Goal: Check status: Check status

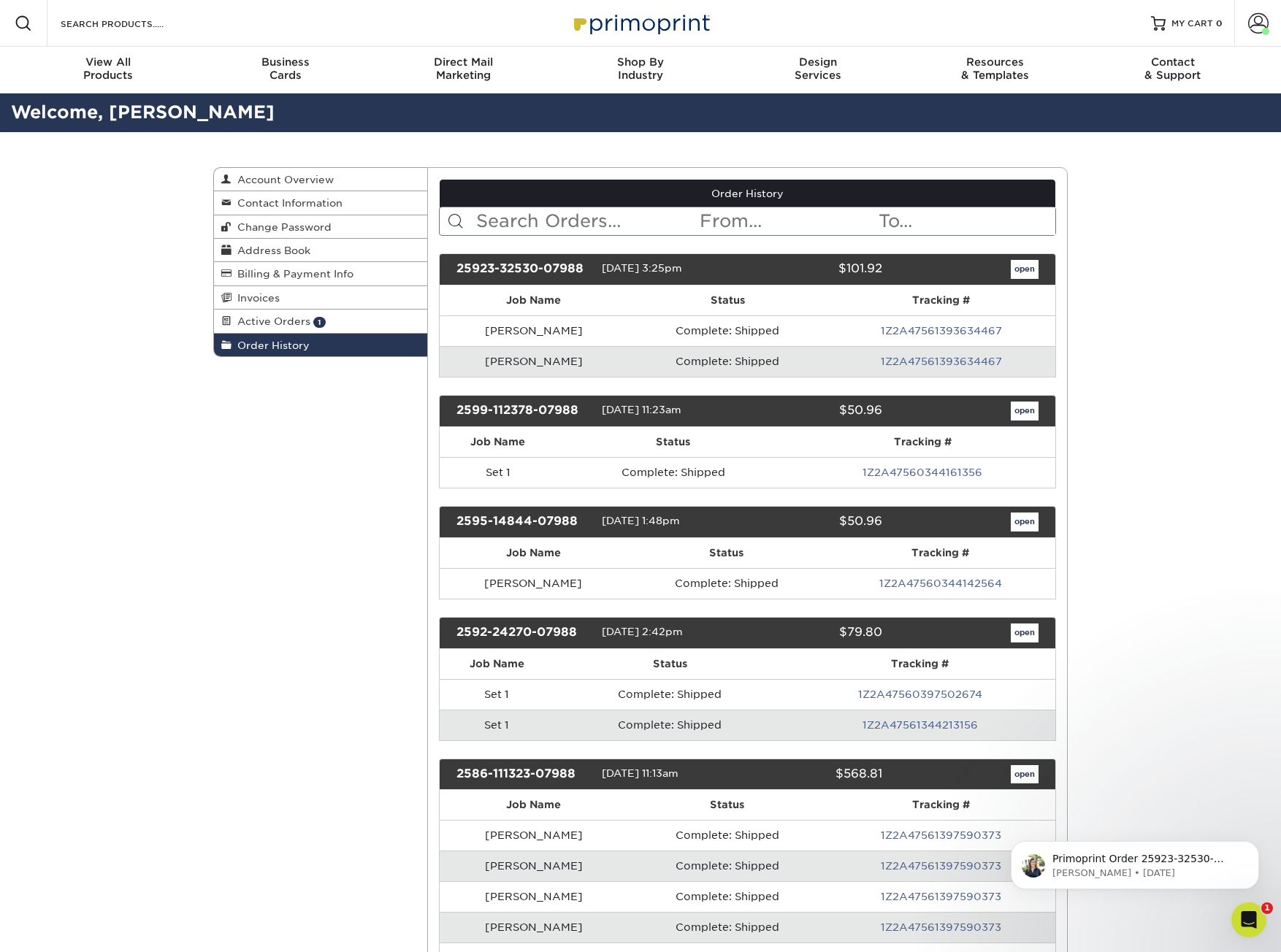
click at [642, 16] on img at bounding box center [640, 22] width 146 height 31
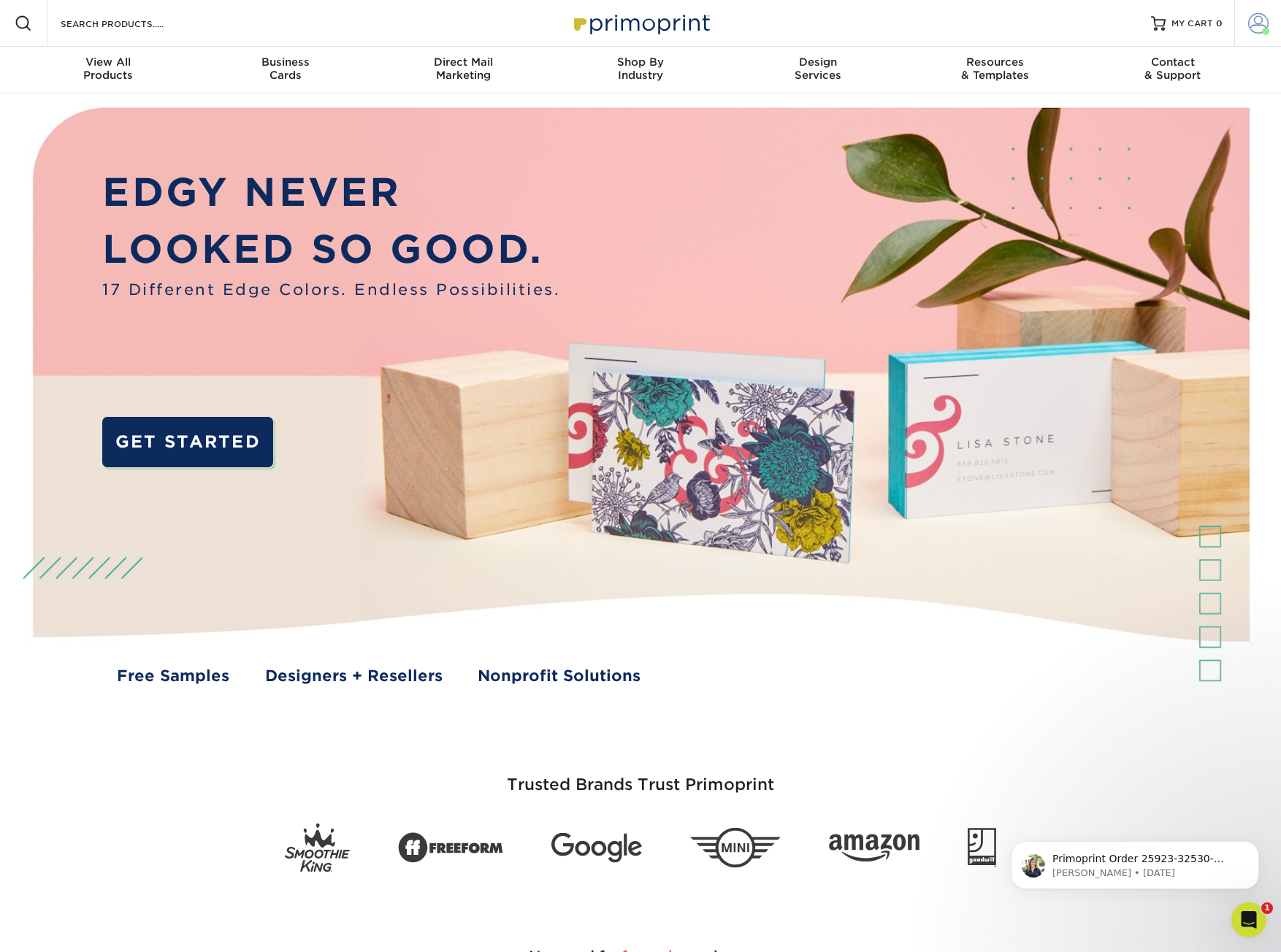
click at [1256, 16] on span at bounding box center [1258, 22] width 21 height 21
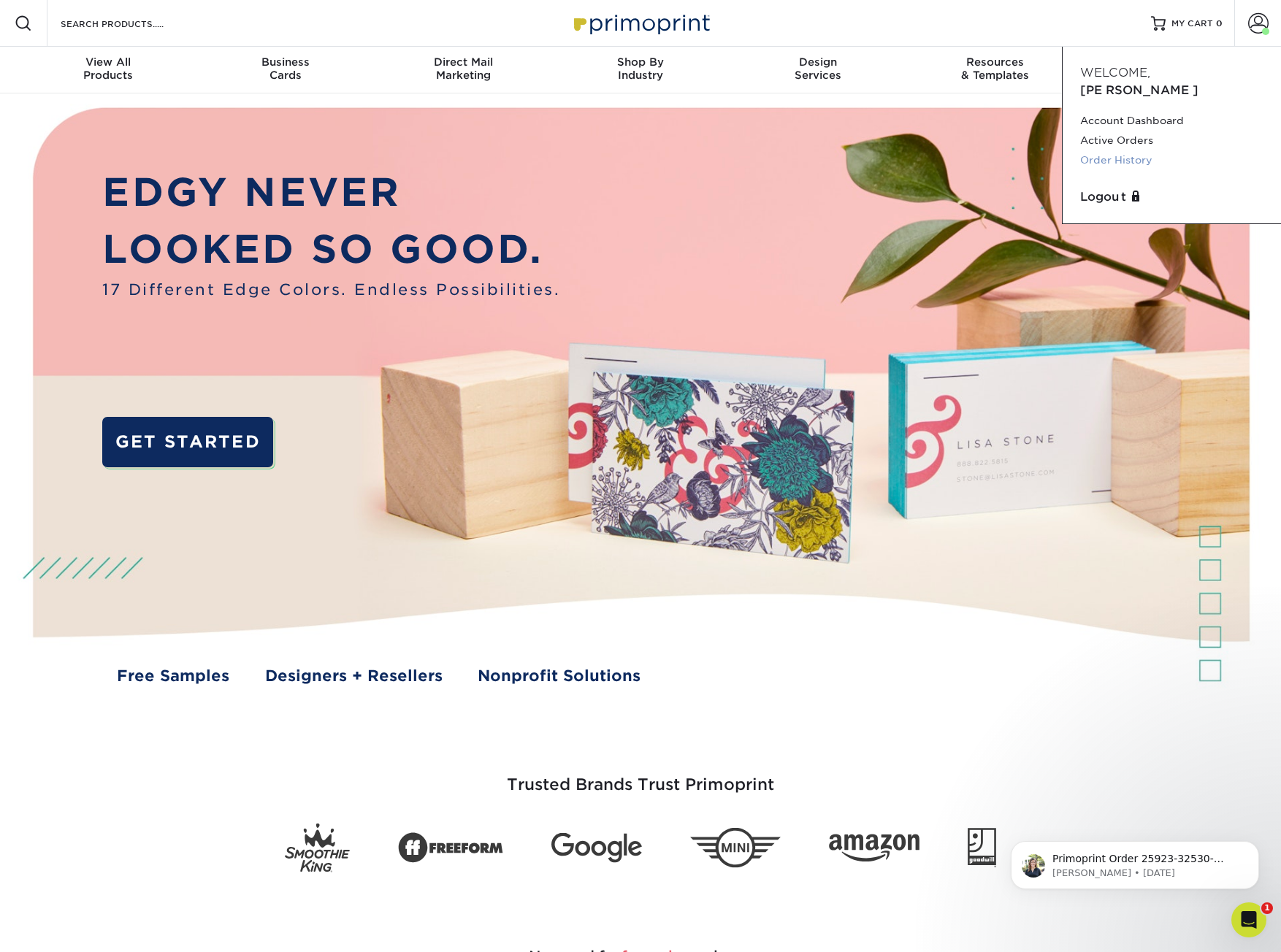
click at [1109, 151] on link "Order History" at bounding box center [1171, 160] width 183 height 20
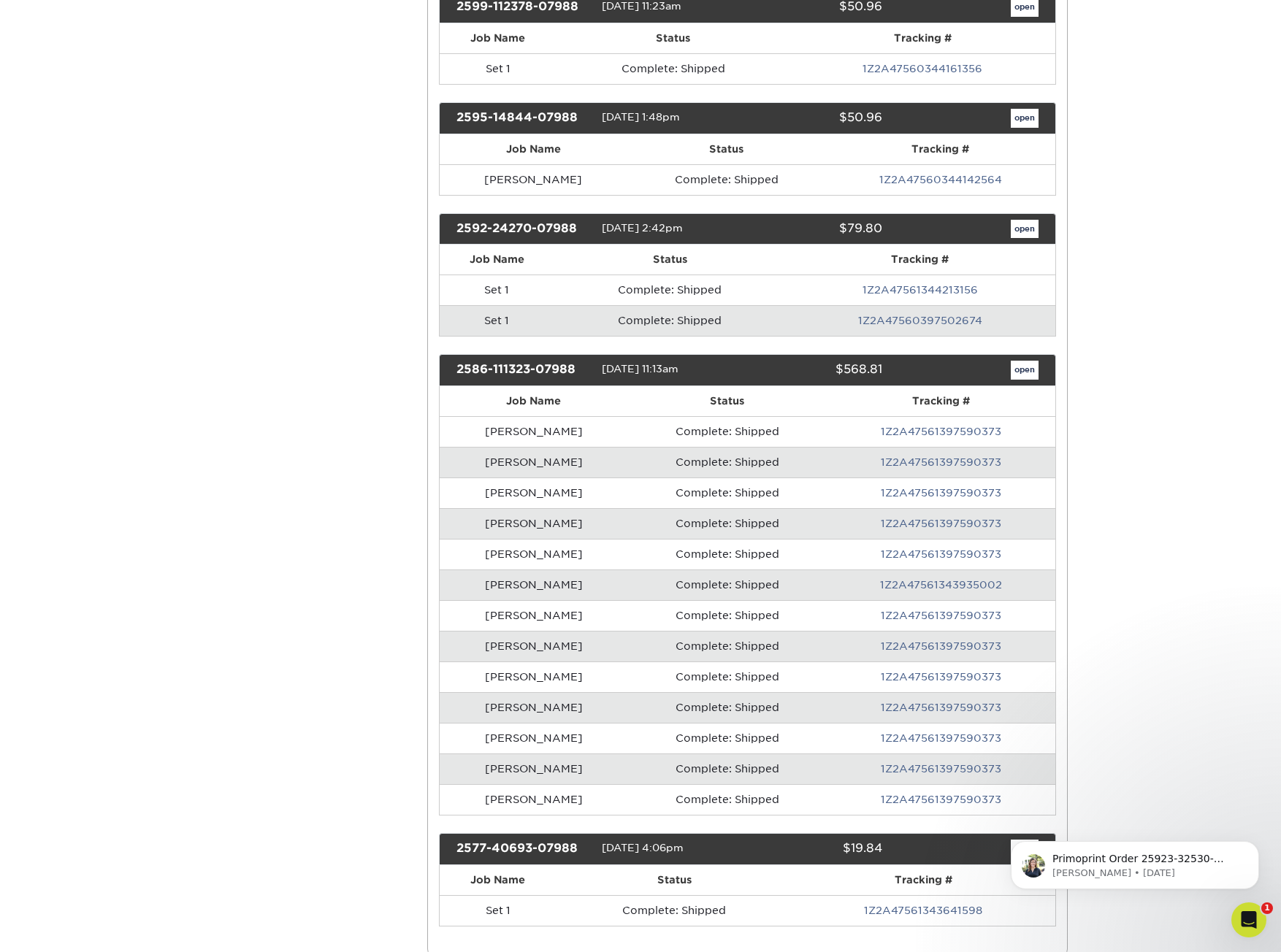
scroll to position [730, 0]
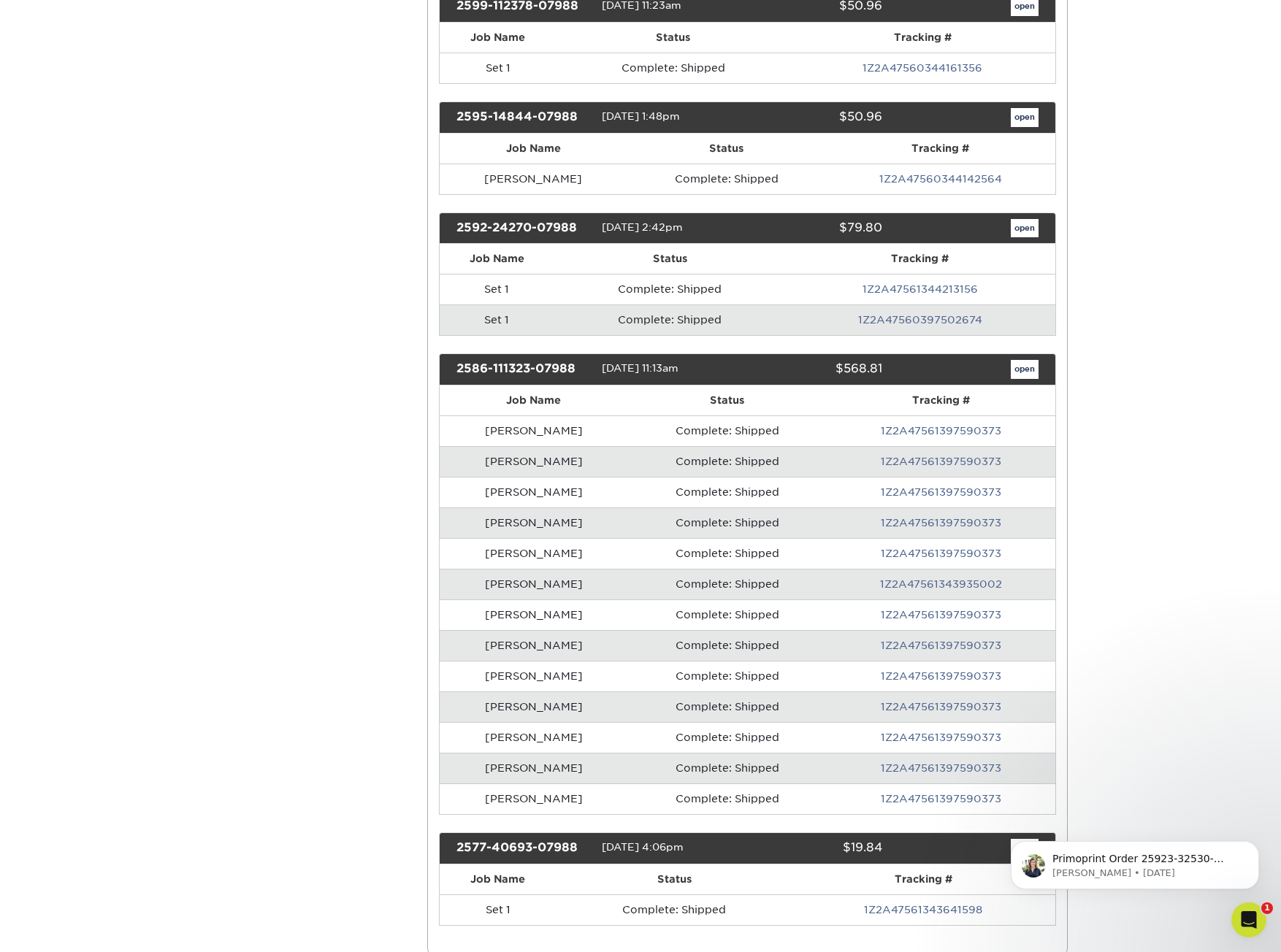
click at [903, 322] on link "1Z2A47560397502674" at bounding box center [920, 320] width 124 height 12
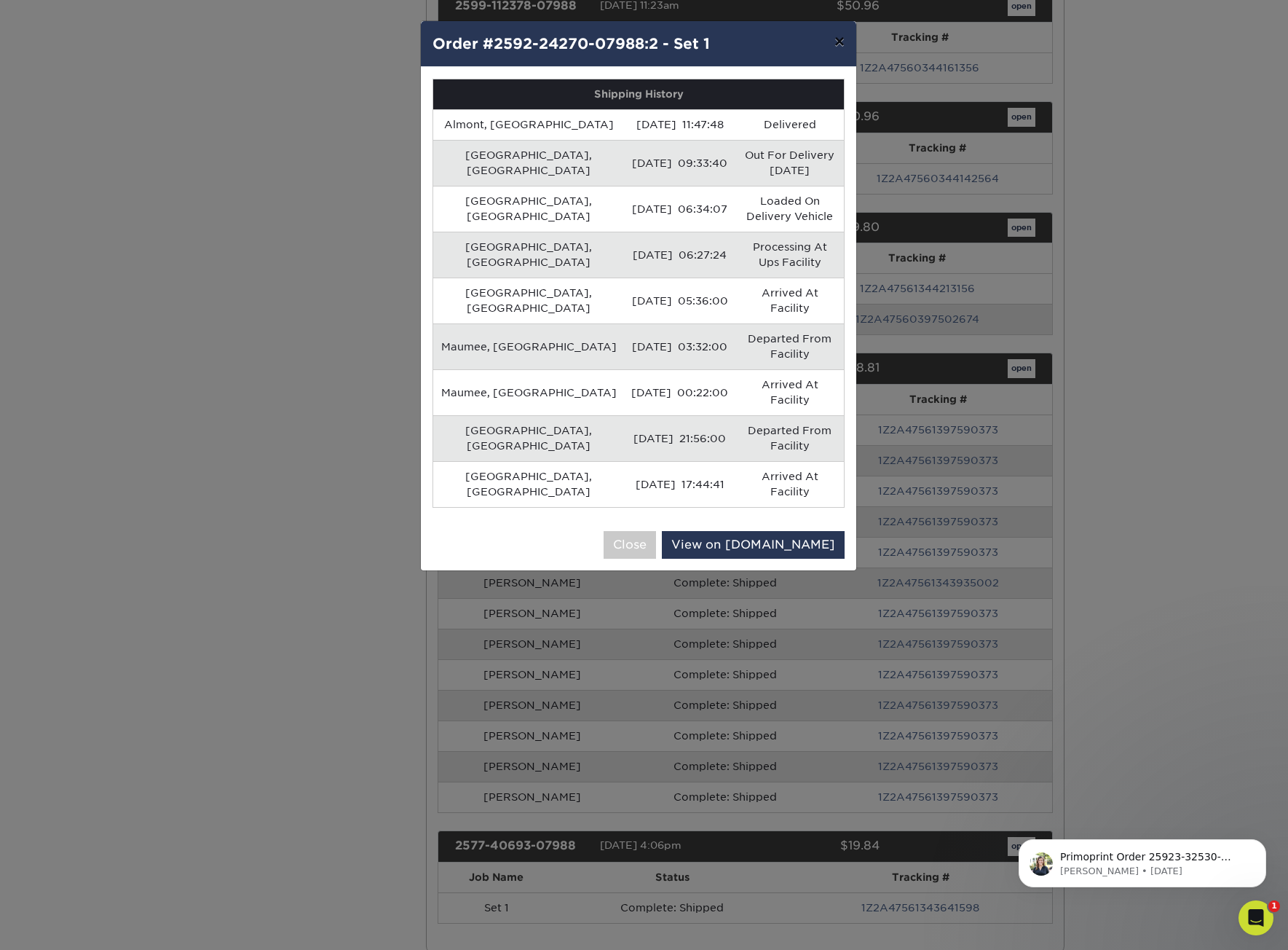
click at [841, 34] on button "×" at bounding box center [839, 42] width 33 height 41
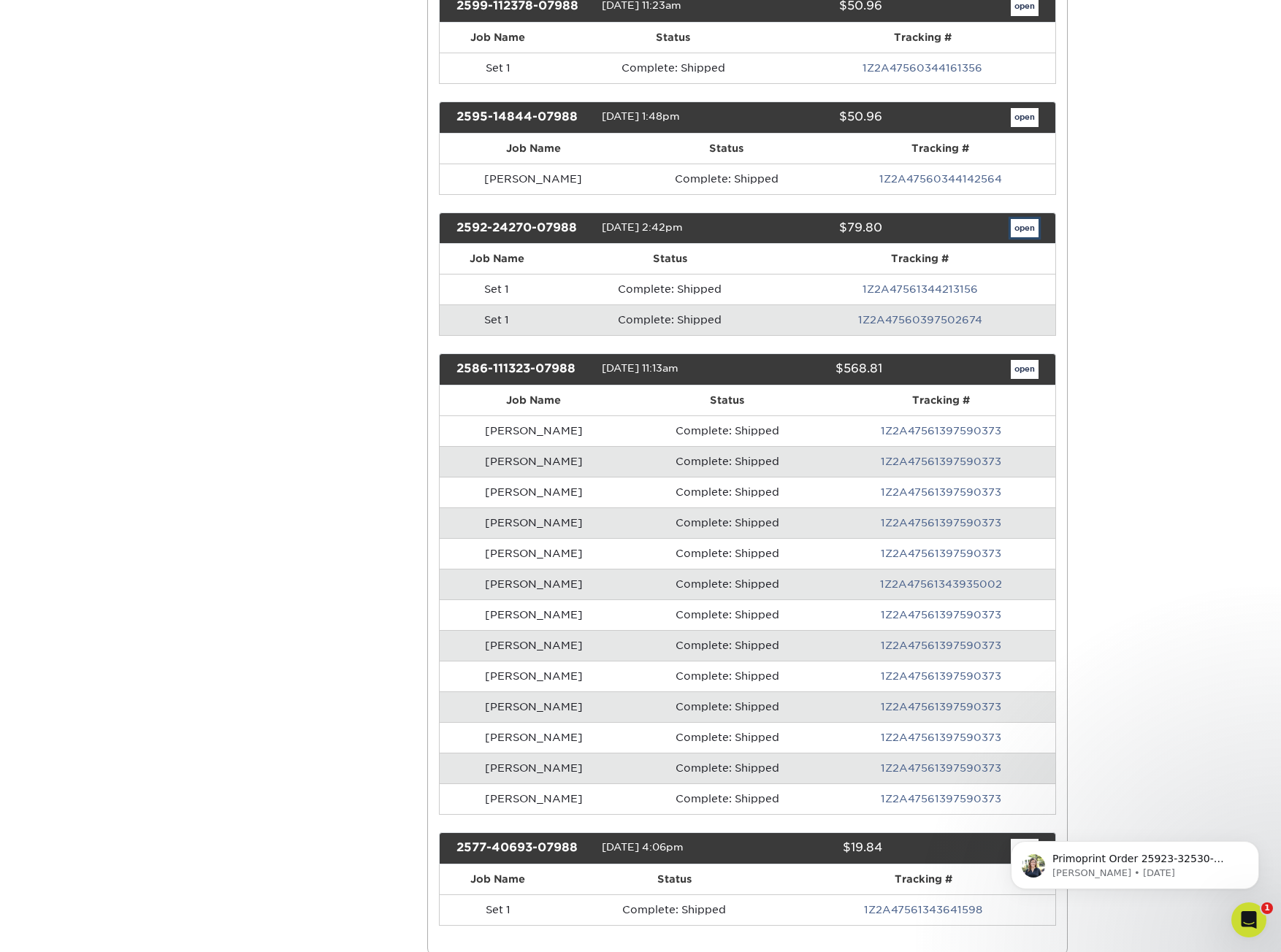
click at [1016, 227] on link "open" at bounding box center [1025, 228] width 27 height 19
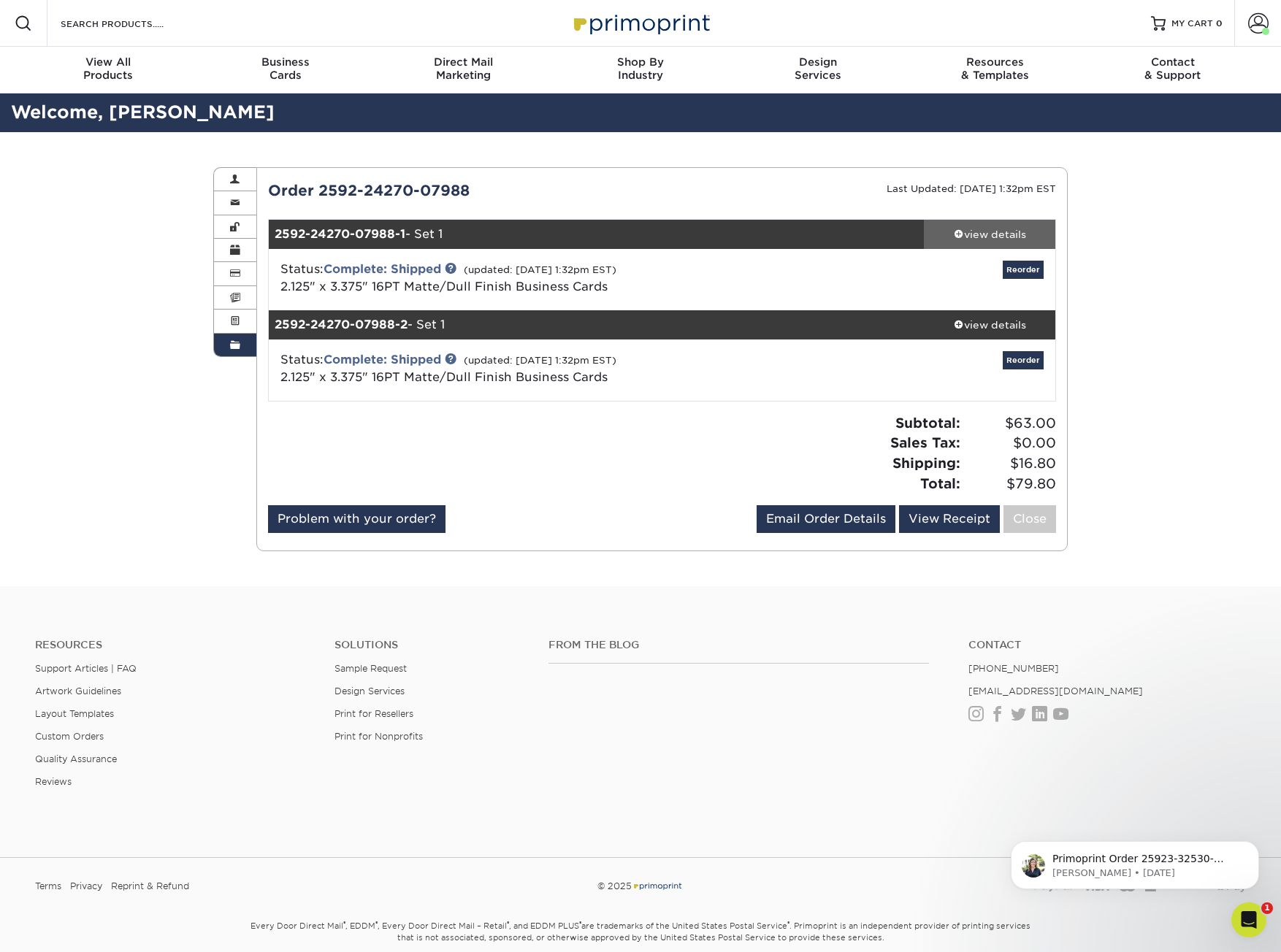
click at [988, 238] on div "view details" at bounding box center [990, 234] width 131 height 15
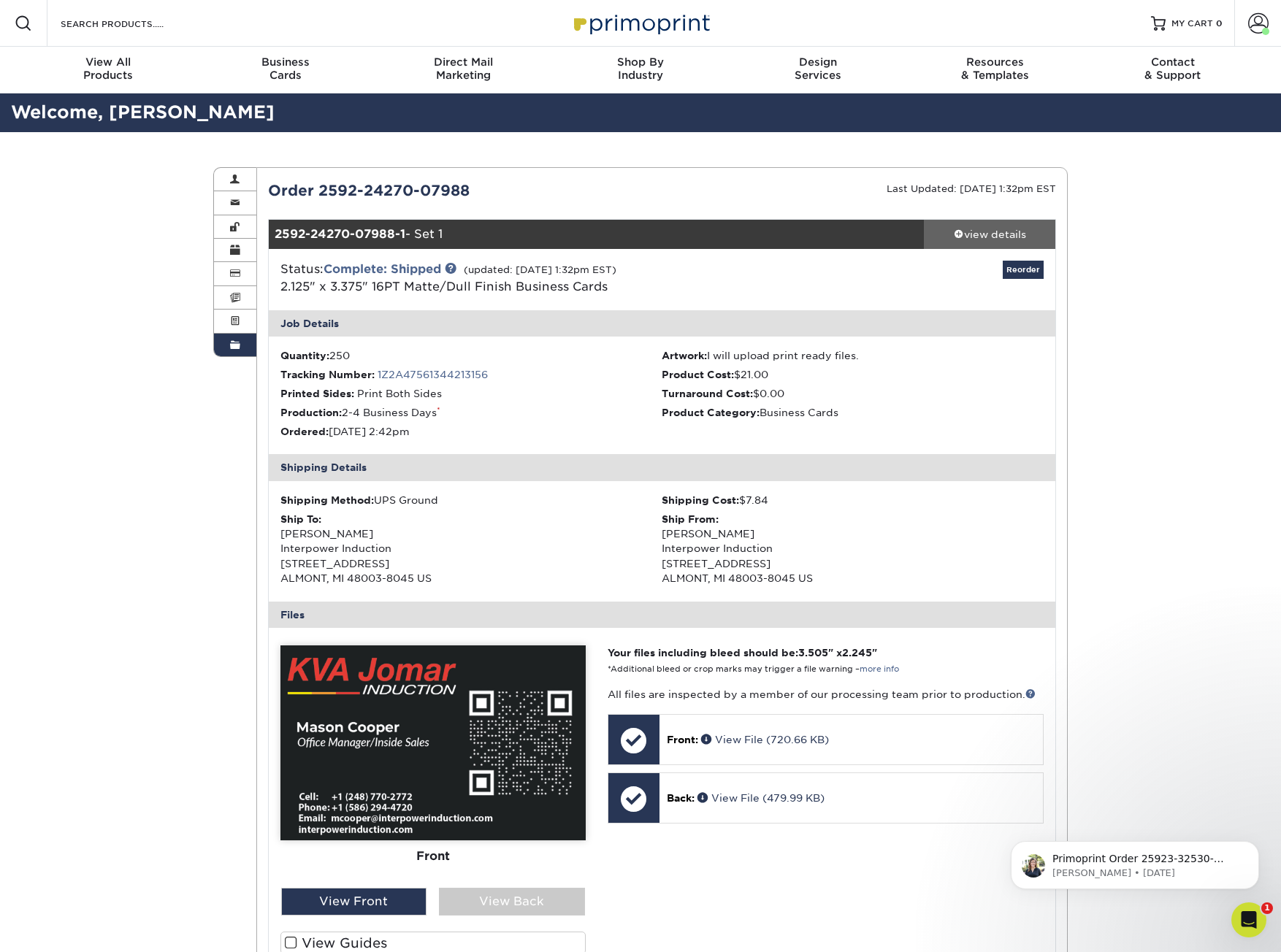
click at [988, 238] on div "view details" at bounding box center [990, 234] width 131 height 15
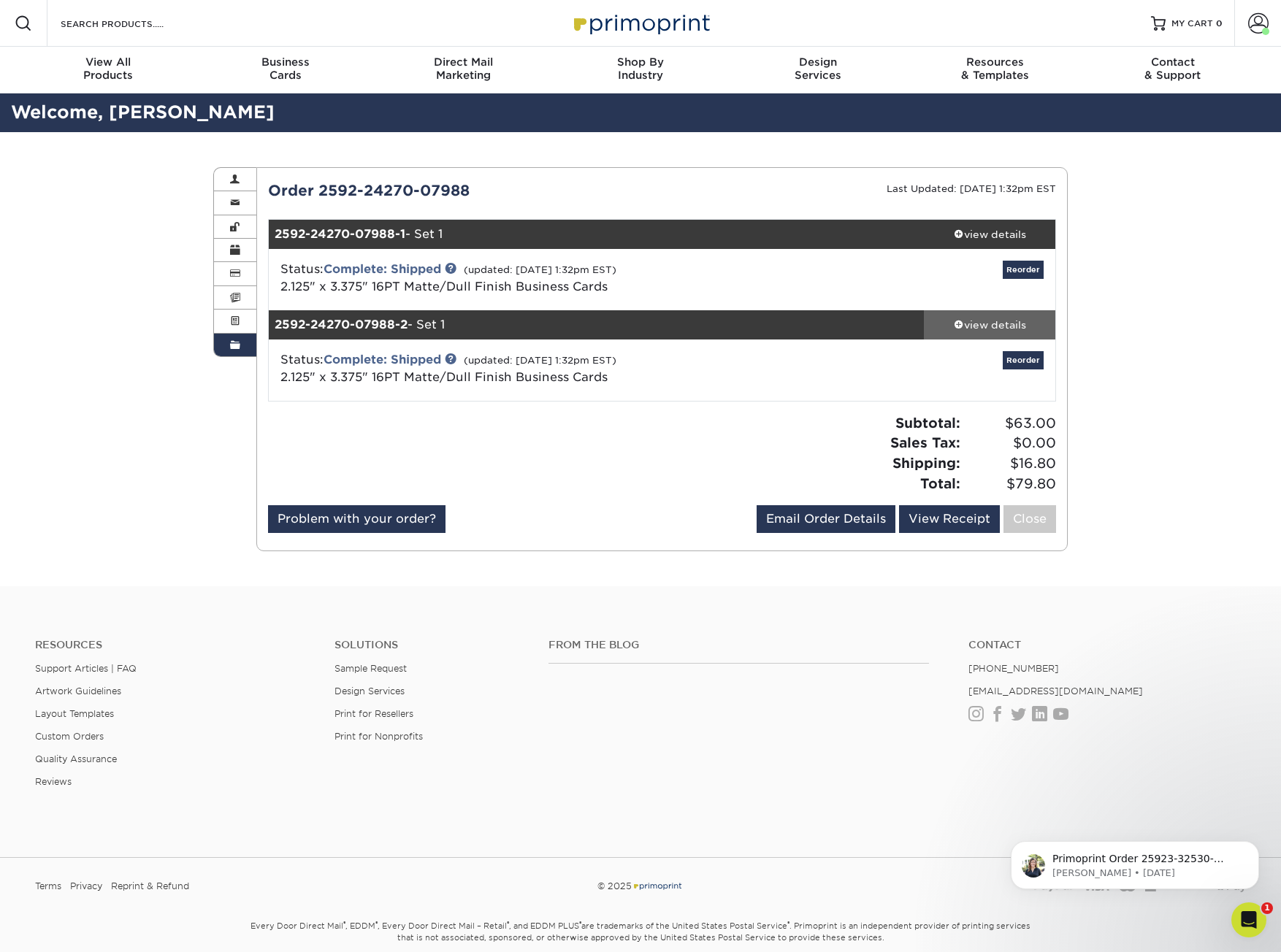
click at [987, 331] on div "view details" at bounding box center [990, 325] width 131 height 15
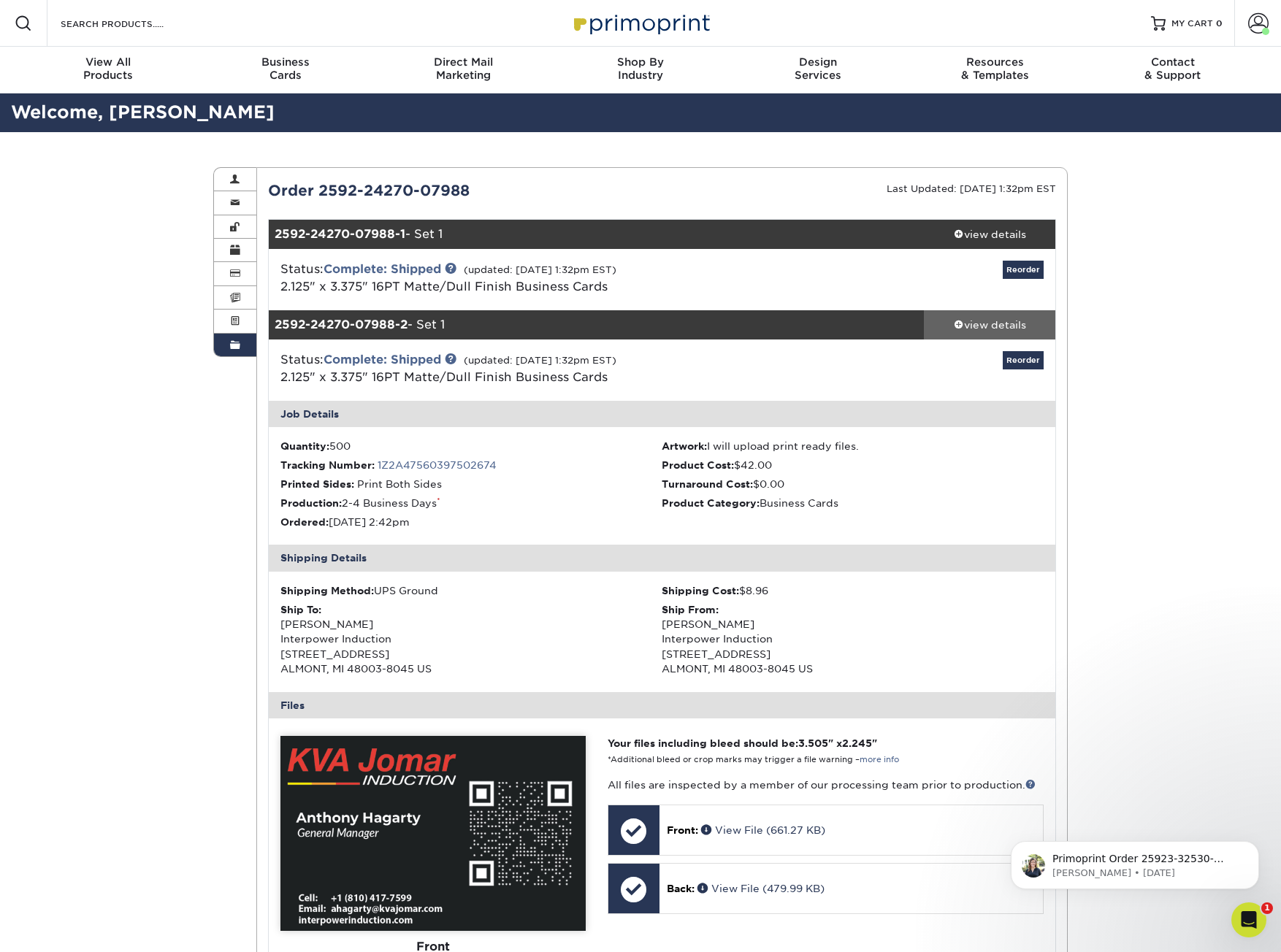
click at [987, 331] on div "view details" at bounding box center [990, 325] width 131 height 15
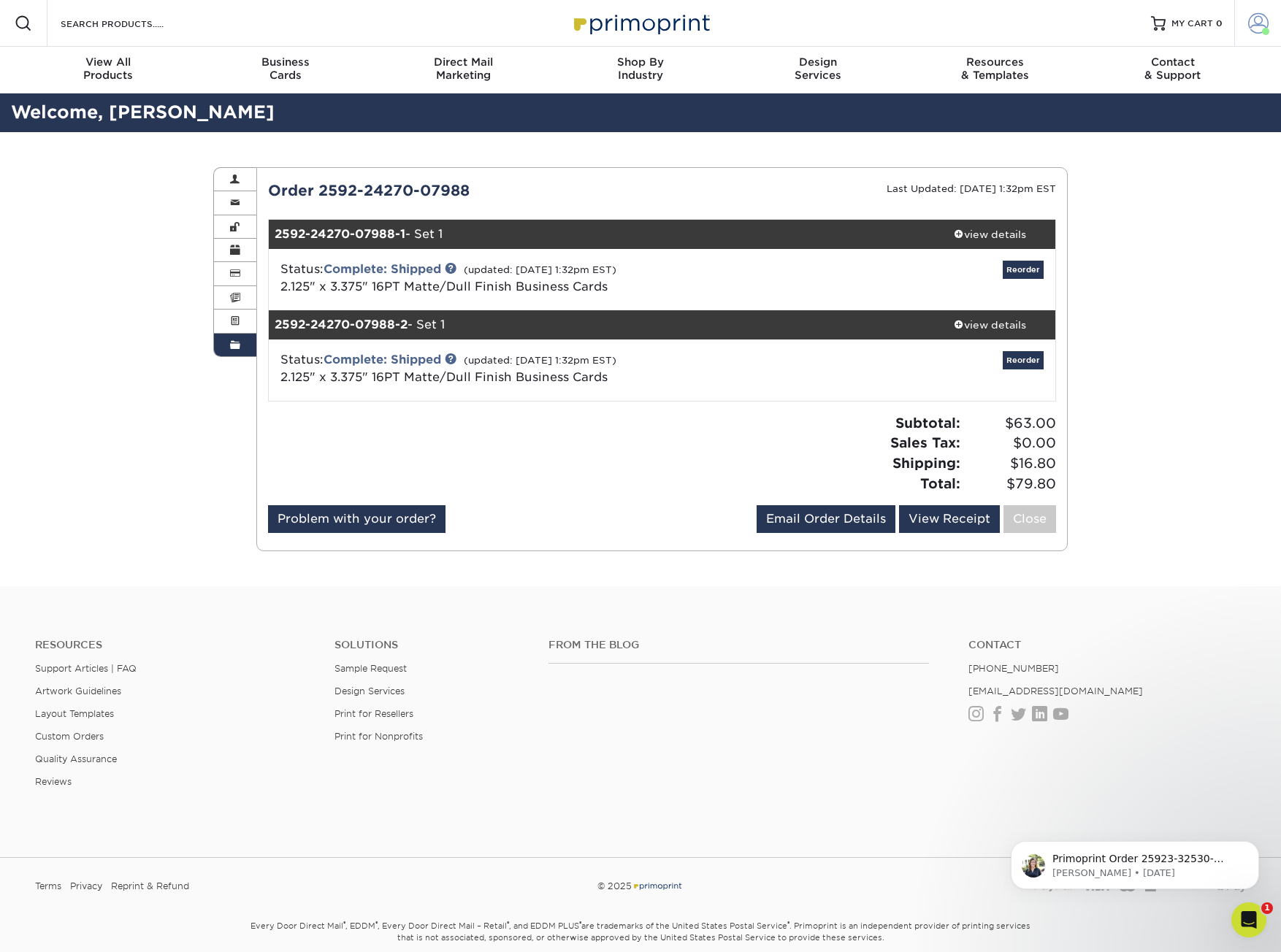
click at [1261, 26] on span at bounding box center [1258, 22] width 21 height 21
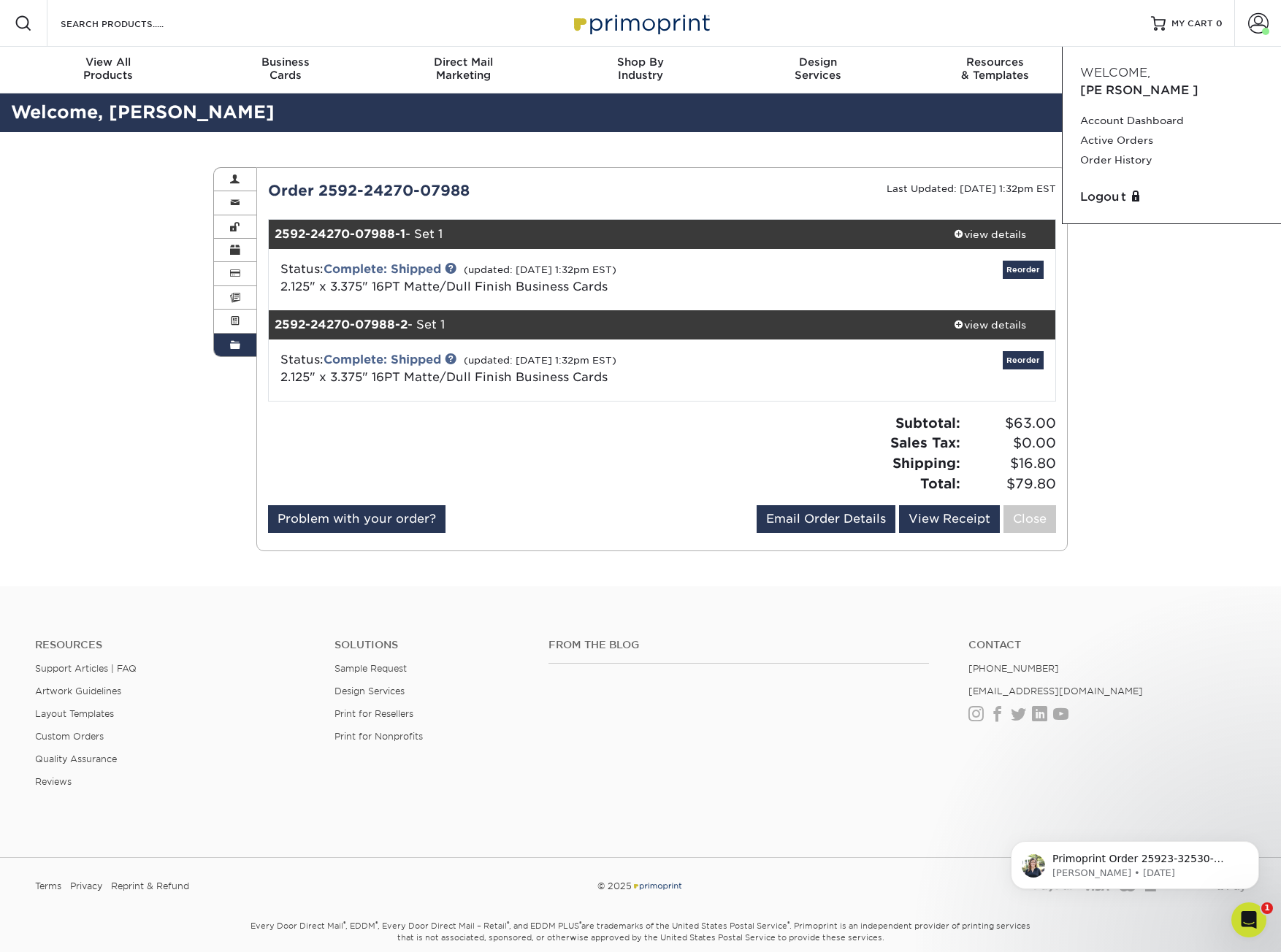
click at [770, 149] on div "Order History Account Overview Contact Information Change Password Address Book…" at bounding box center [640, 359] width 876 height 454
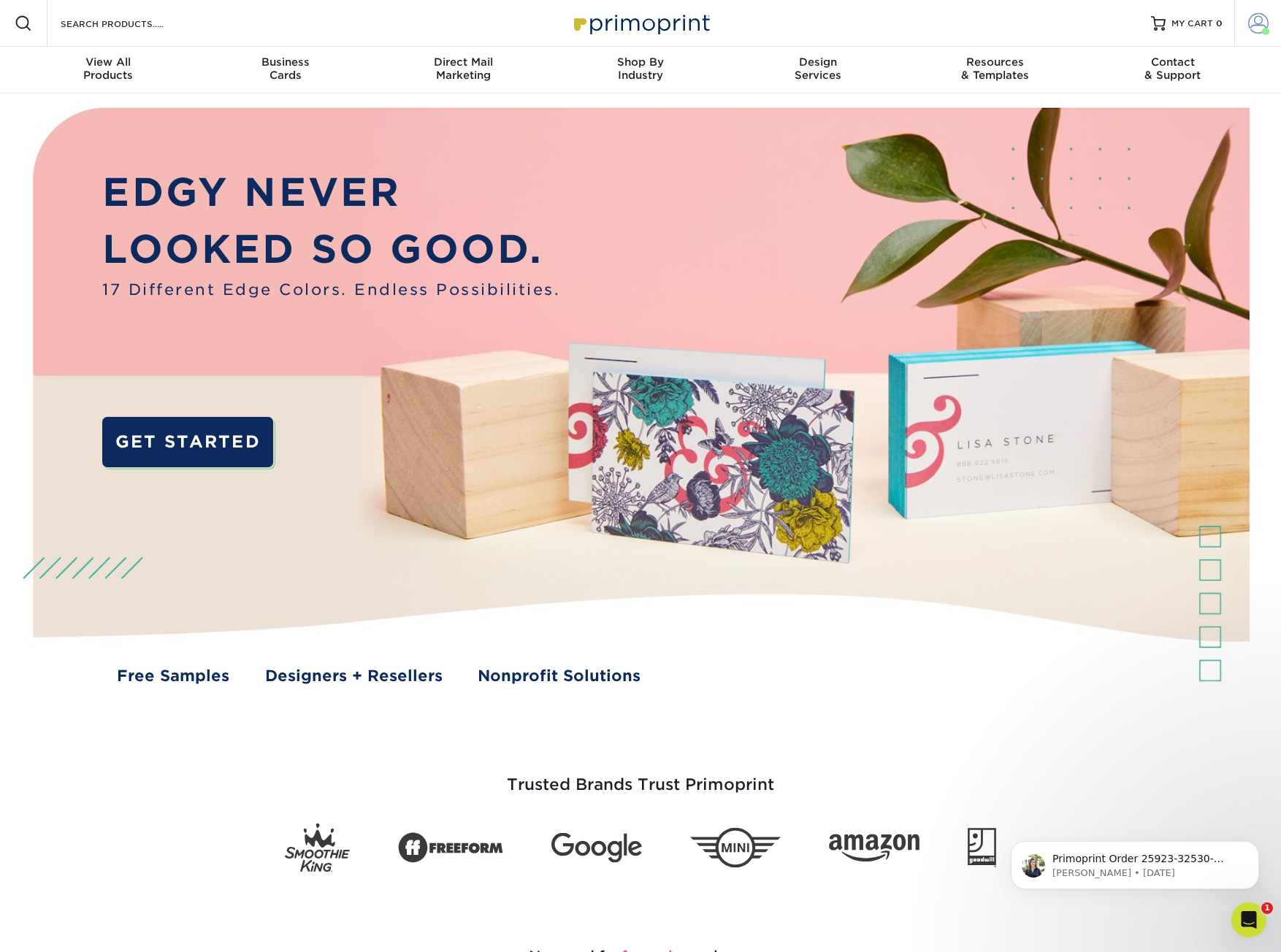
click at [1259, 22] on span at bounding box center [1258, 22] width 21 height 21
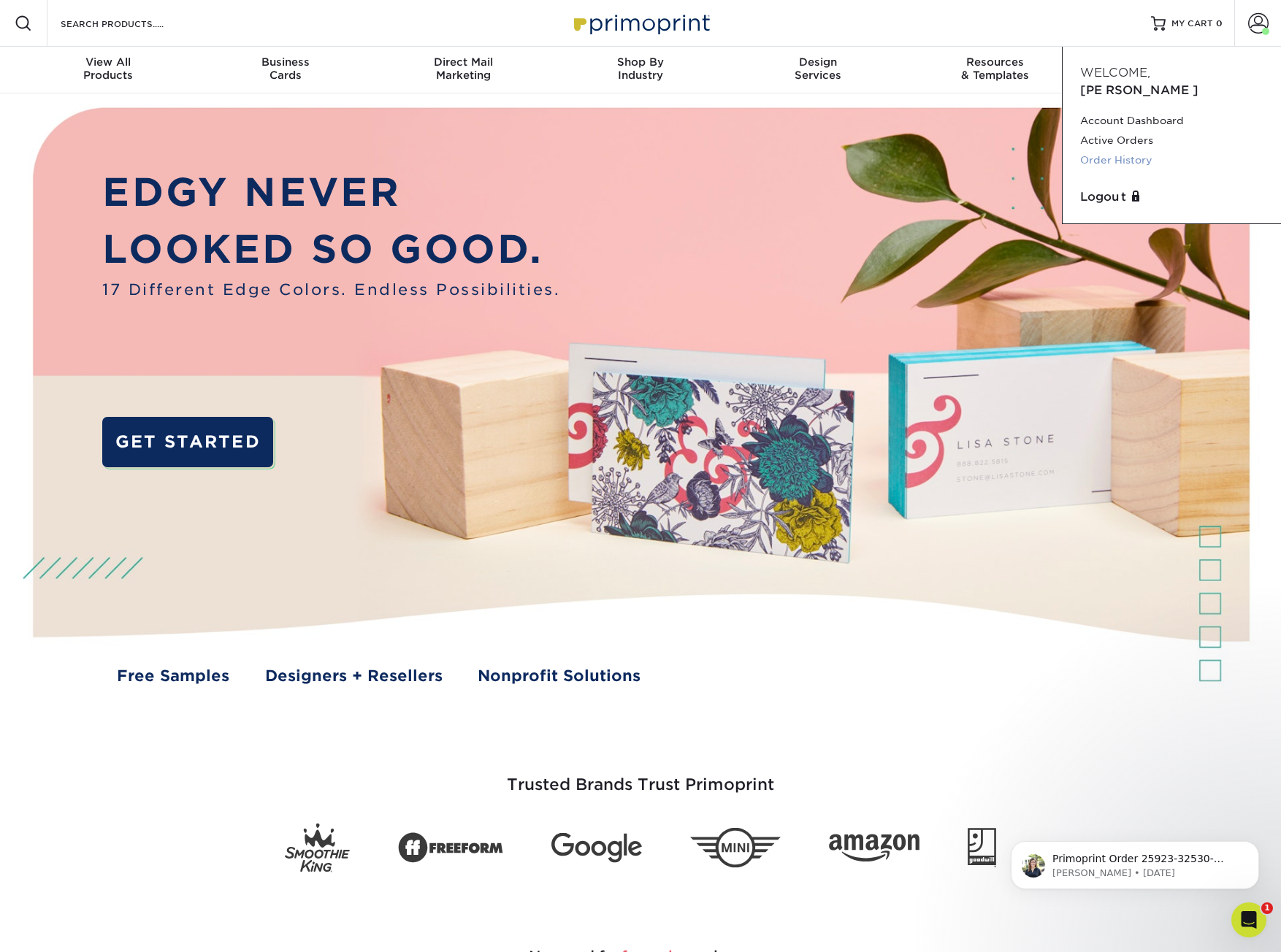
click at [1122, 151] on link "Order History" at bounding box center [1171, 160] width 183 height 20
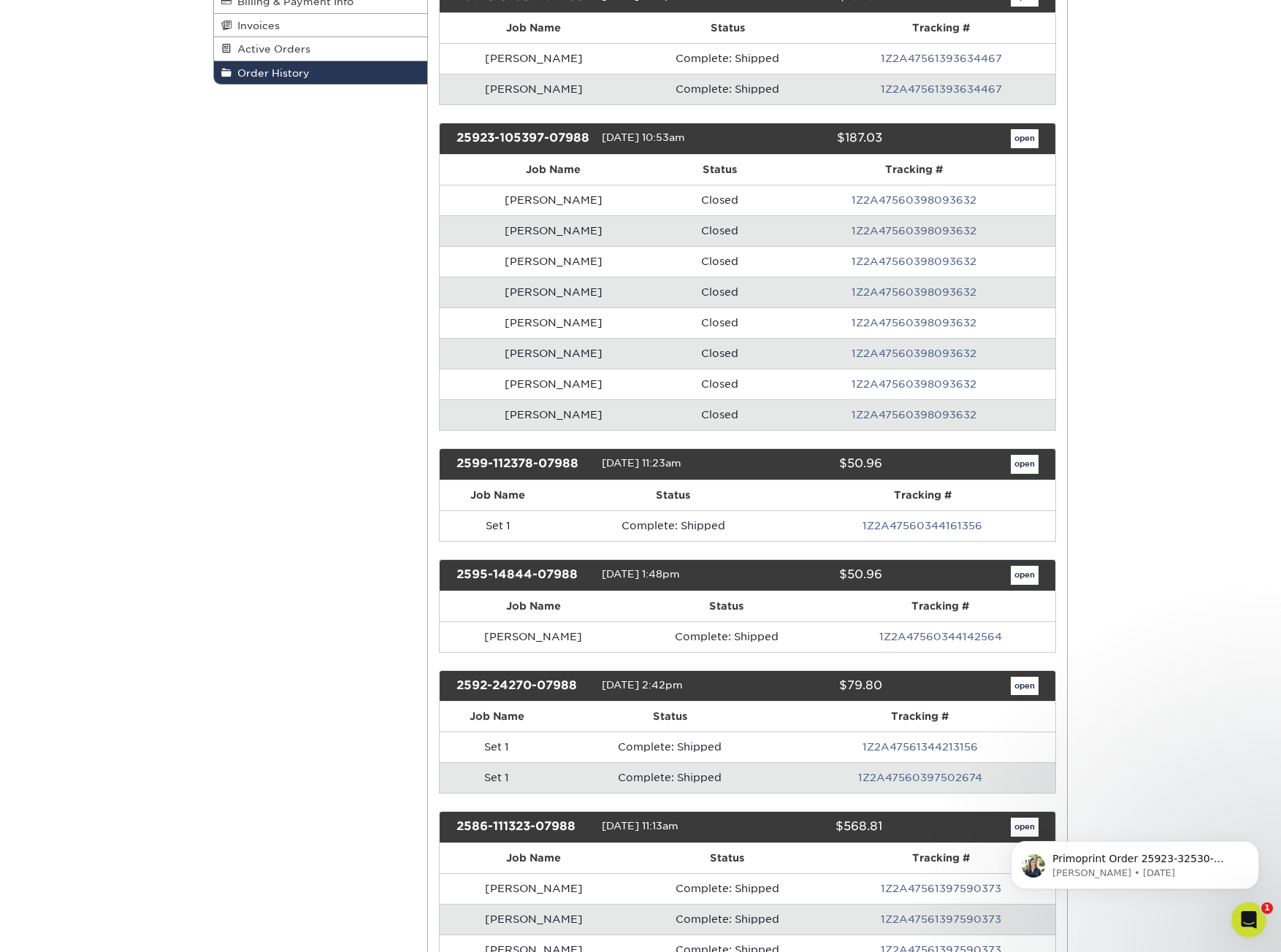
scroll to position [292, 0]
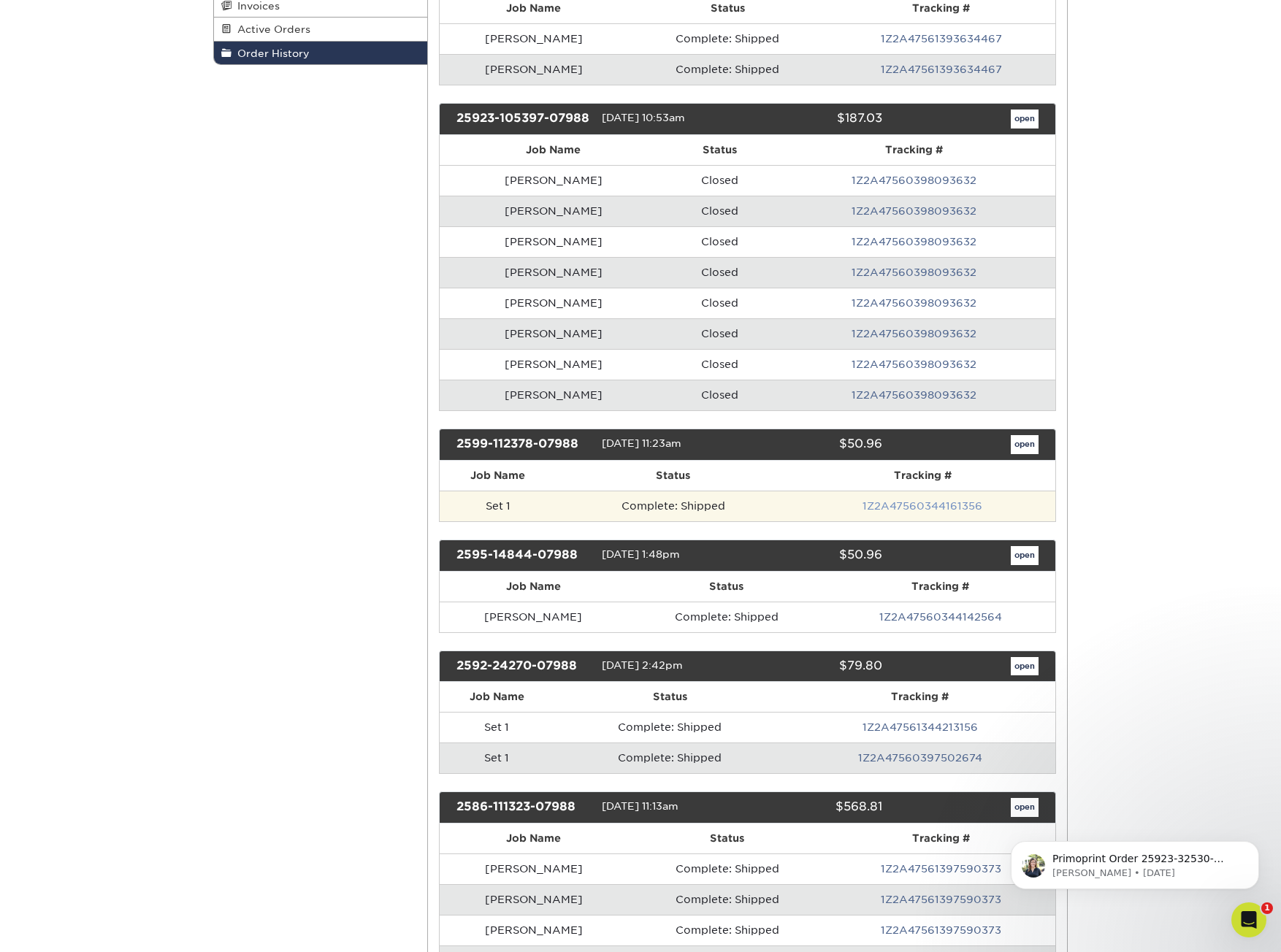
click at [886, 509] on link "1Z2A47560344161356" at bounding box center [922, 506] width 119 height 12
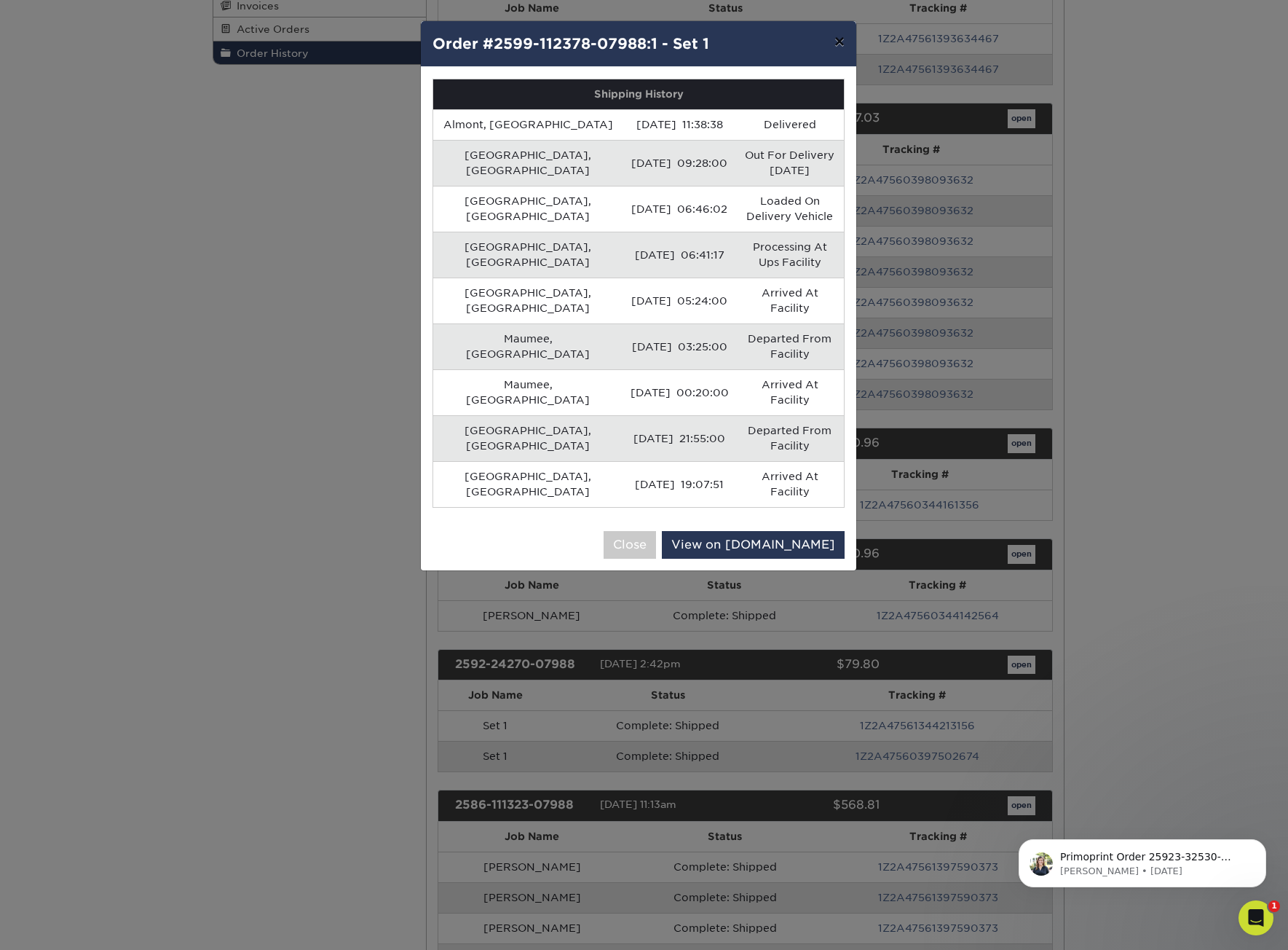
click at [838, 36] on button "×" at bounding box center [839, 42] width 33 height 41
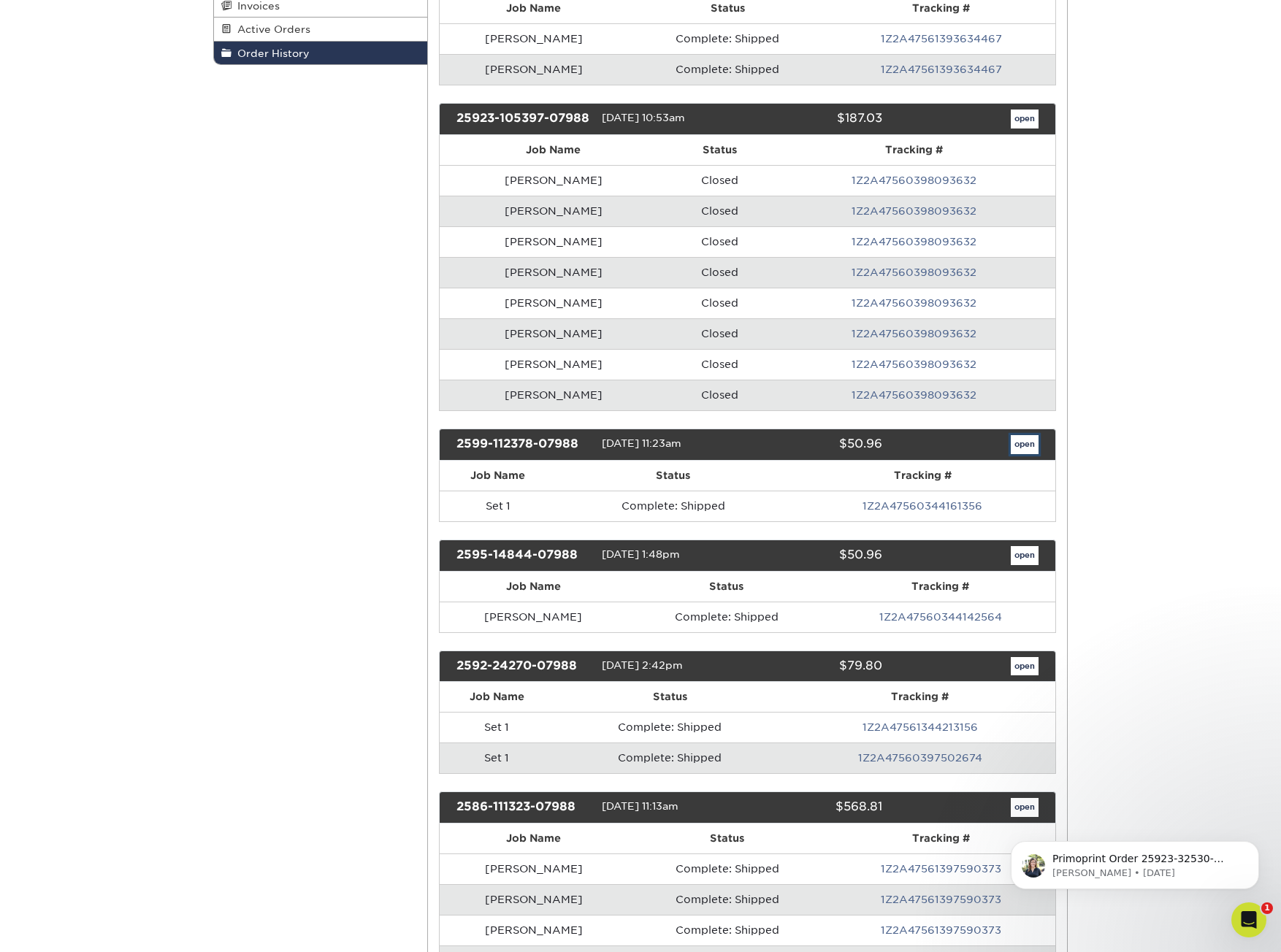
click at [1015, 452] on link "open" at bounding box center [1025, 444] width 27 height 19
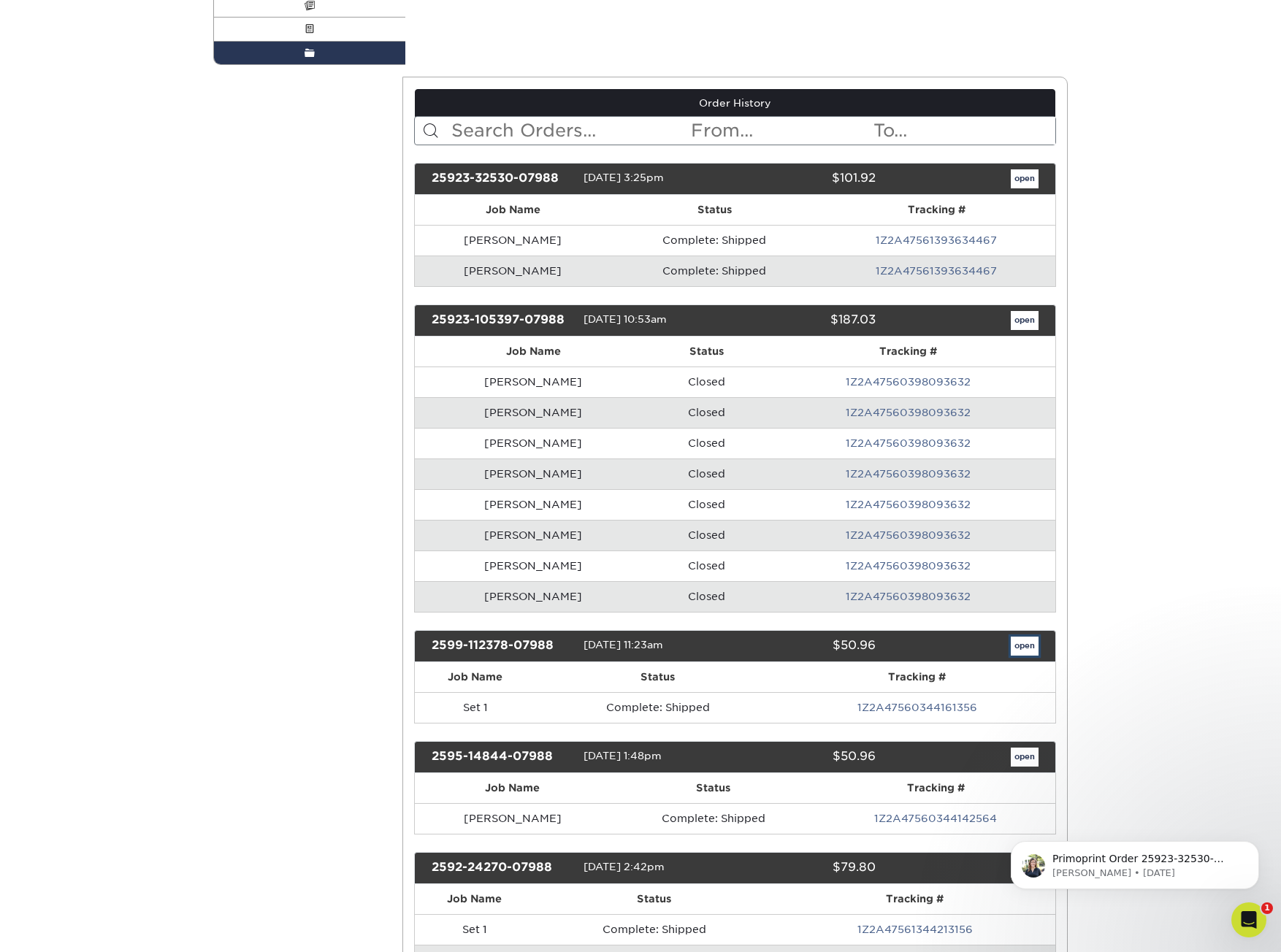
scroll to position [0, 0]
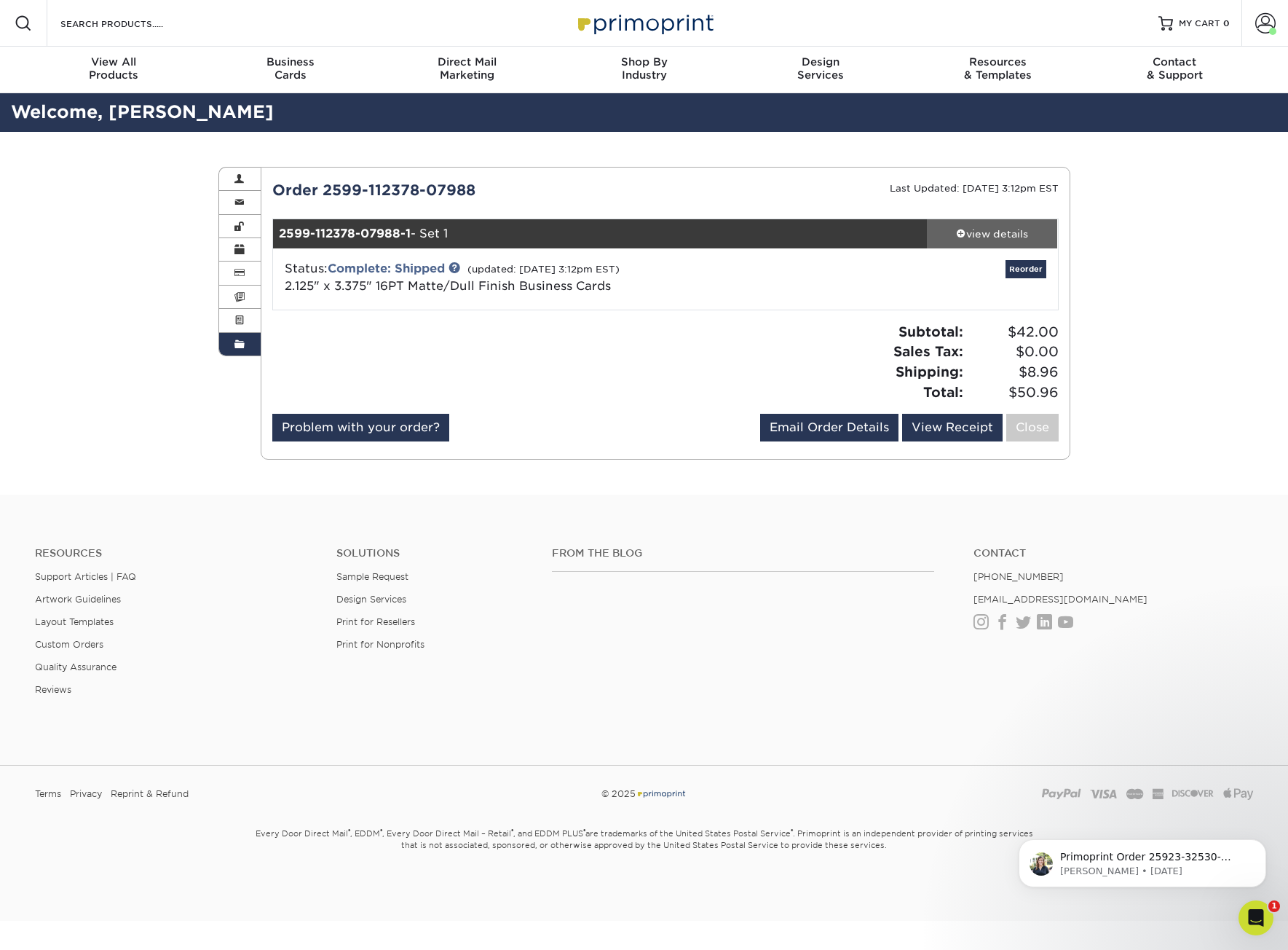
click at [984, 234] on div "view details" at bounding box center [993, 233] width 131 height 15
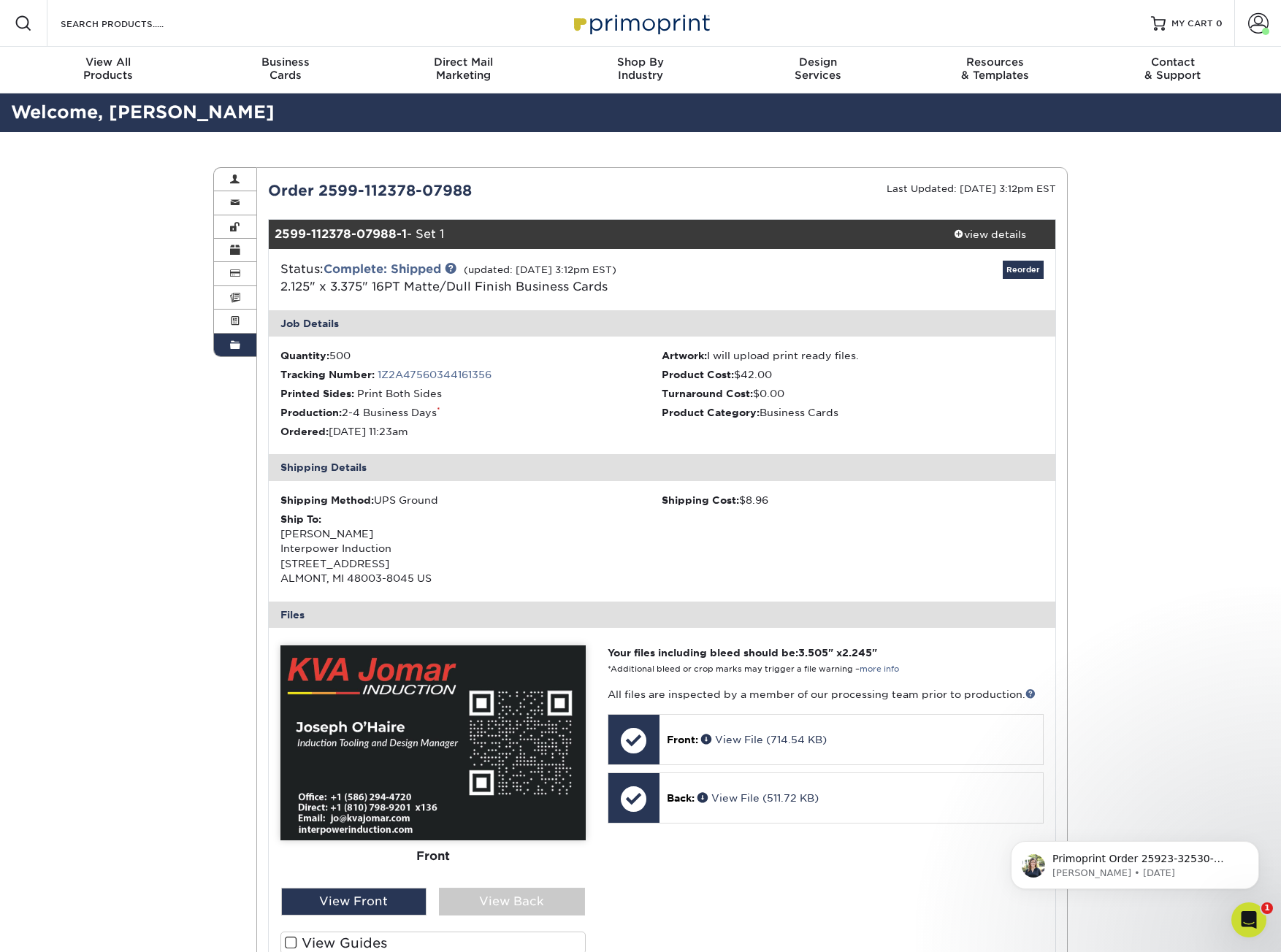
drag, startPoint x: 417, startPoint y: 711, endPoint x: 406, endPoint y: 712, distance: 11.0
drag, startPoint x: 406, startPoint y: 712, endPoint x: 326, endPoint y: 707, distance: 80.2
click at [326, 707] on img at bounding box center [433, 742] width 305 height 195
